Goal: Task Accomplishment & Management: Manage account settings

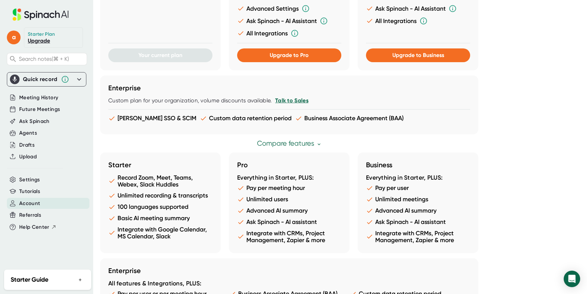
scroll to position [348, 0]
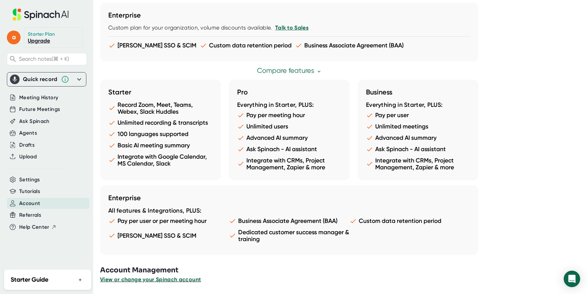
click at [183, 278] on span "View or change your Spinach account" at bounding box center [150, 279] width 101 height 7
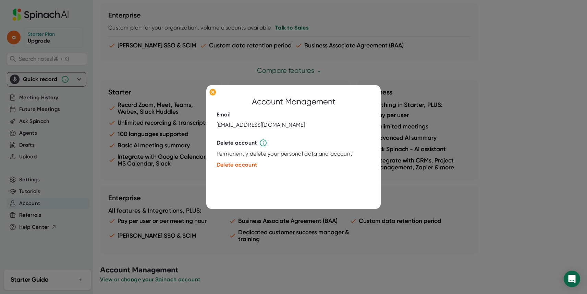
click at [237, 168] on button "Delete account" at bounding box center [237, 164] width 41 height 8
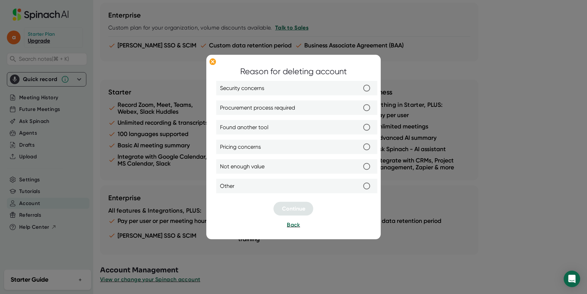
click at [305, 86] on label "Security concerns" at bounding box center [297, 88] width 154 height 14
click at [360, 86] on input "Security concerns" at bounding box center [367, 88] width 14 height 14
radio input "true"
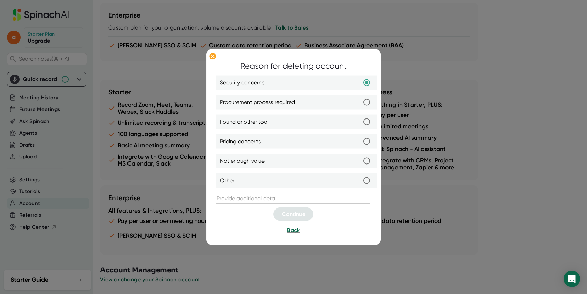
click at [306, 104] on label "Procurement process required" at bounding box center [297, 102] width 154 height 14
click at [360, 104] on input "Procurement process required" at bounding box center [367, 102] width 14 height 14
radio input "true"
click at [301, 121] on label "Found another tool" at bounding box center [297, 122] width 154 height 14
click at [360, 121] on input "Found another tool" at bounding box center [367, 122] width 14 height 14
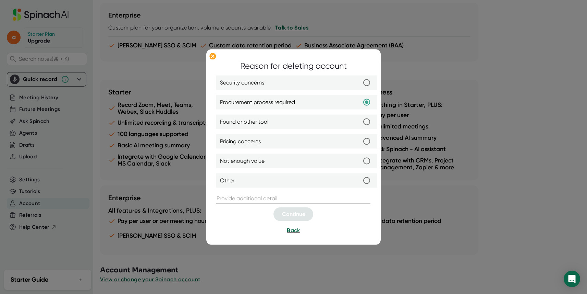
radio input "true"
click at [297, 145] on label "Pricing concerns" at bounding box center [297, 141] width 154 height 14
click at [360, 145] on input "Pricing concerns" at bounding box center [367, 141] width 14 height 14
radio input "true"
click at [296, 173] on label "Other" at bounding box center [297, 180] width 154 height 14
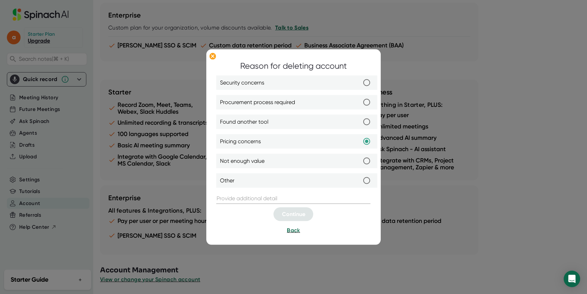
click at [360, 173] on input "Other" at bounding box center [367, 180] width 14 height 14
radio input "true"
click at [288, 162] on label "Not enough value" at bounding box center [297, 161] width 154 height 14
click at [360, 162] on input "Not enough value" at bounding box center [367, 161] width 14 height 14
radio input "true"
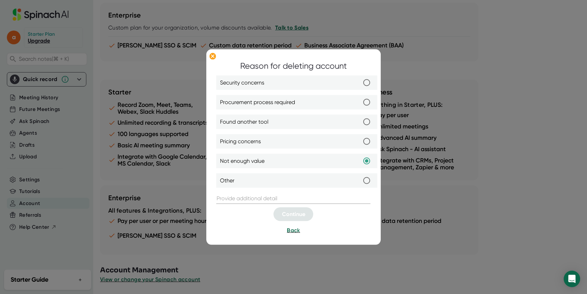
click at [278, 134] on label "Pricing concerns" at bounding box center [297, 141] width 154 height 14
click at [360, 134] on input "Pricing concerns" at bounding box center [367, 141] width 14 height 14
radio input "true"
click at [276, 116] on label "Found another tool" at bounding box center [297, 122] width 154 height 14
click at [360, 116] on input "Found another tool" at bounding box center [367, 122] width 14 height 14
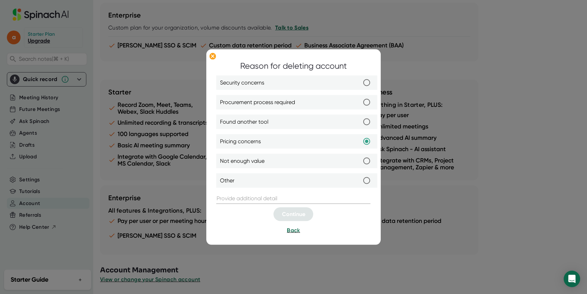
radio input "true"
click at [270, 197] on input "text" at bounding box center [294, 198] width 154 height 11
type input "s"
type input "n"
click at [288, 215] on span "Continue" at bounding box center [293, 214] width 23 height 7
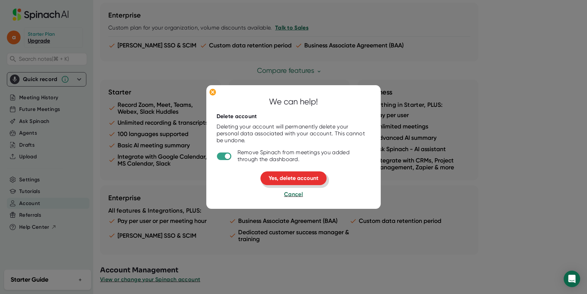
click at [283, 179] on span "Yes, delete account" at bounding box center [294, 178] width 50 height 7
